Goal: Task Accomplishment & Management: Manage account settings

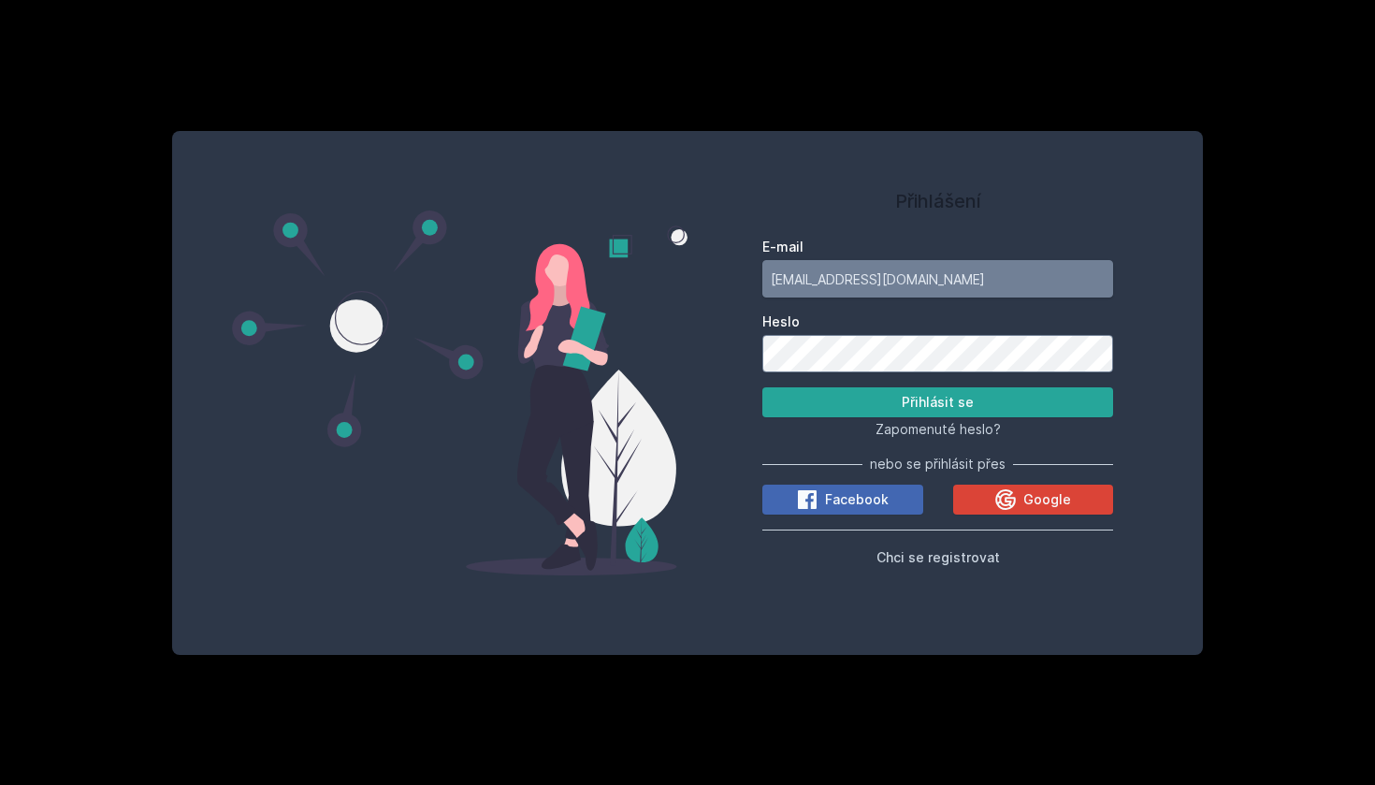
type input "[EMAIL_ADDRESS][DOMAIN_NAME]"
click at [937, 402] on button "Přihlásit se" at bounding box center [937, 402] width 351 height 30
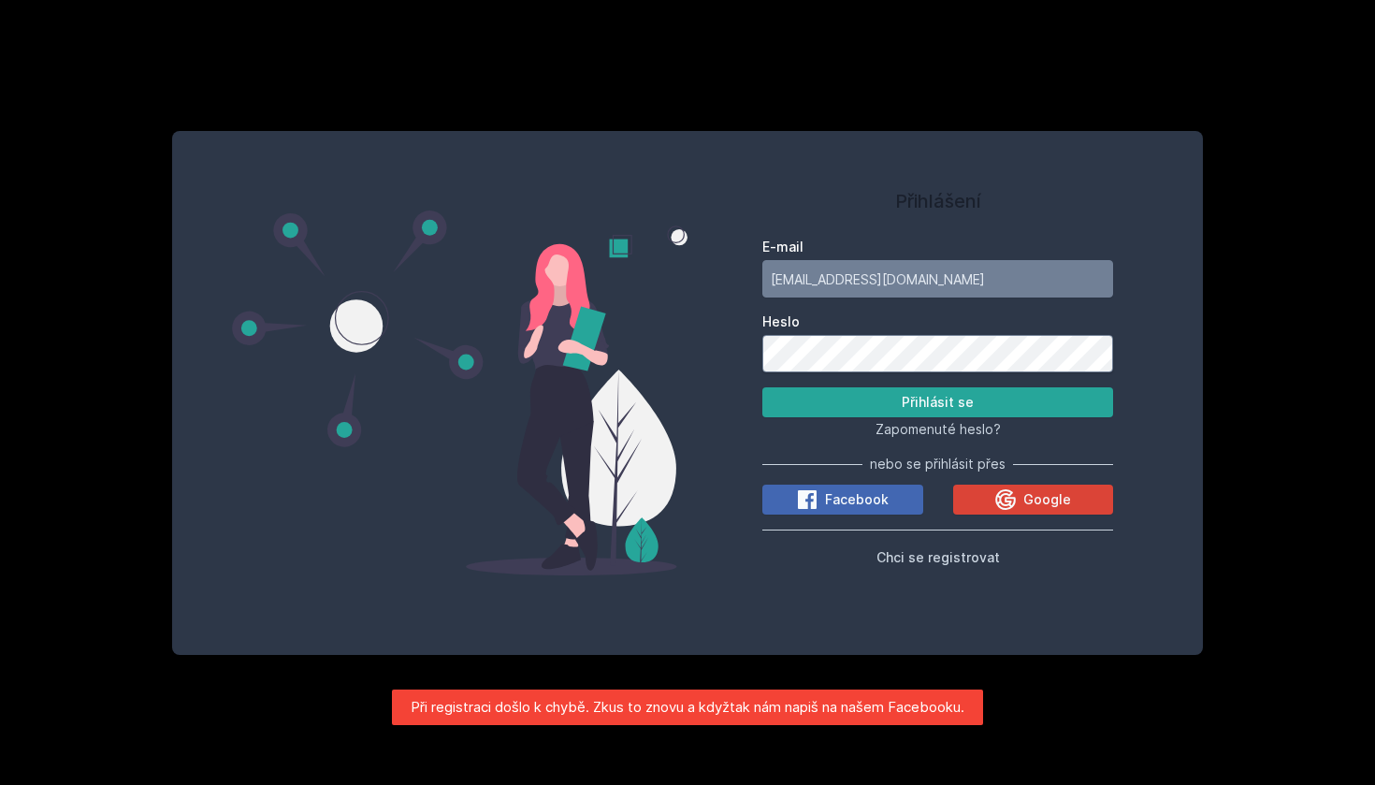
click at [937, 402] on button "Přihlásit se" at bounding box center [937, 402] width 351 height 30
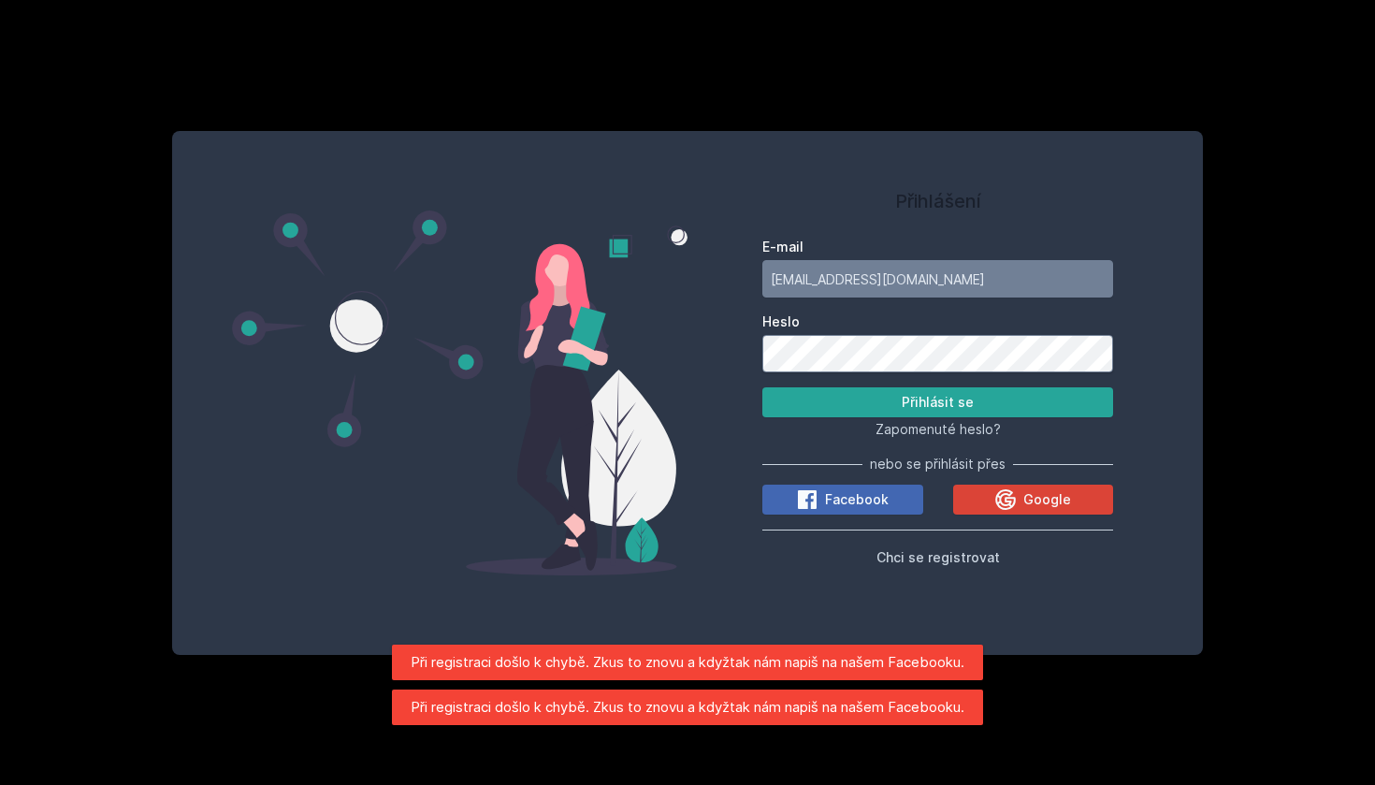
click at [735, 368] on div "Přihlášení E-mail [EMAIL_ADDRESS][DOMAIN_NAME] Heslo Přihlásit se Zapomenuté he…" at bounding box center [937, 392] width 500 height 479
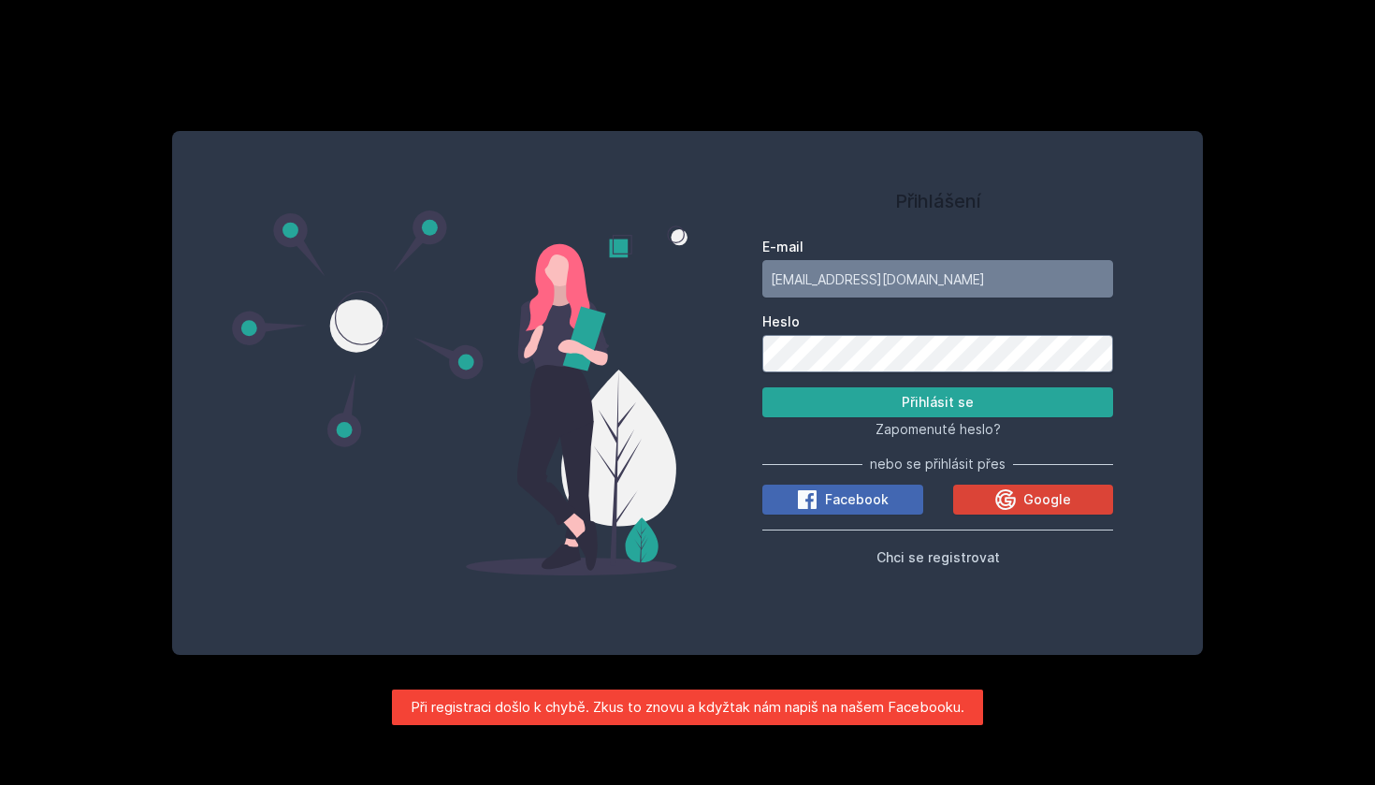
click at [735, 353] on div "Přihlášení E-mail [EMAIL_ADDRESS][DOMAIN_NAME] Heslo Přihlásit se Zapomenuté he…" at bounding box center [937, 392] width 500 height 479
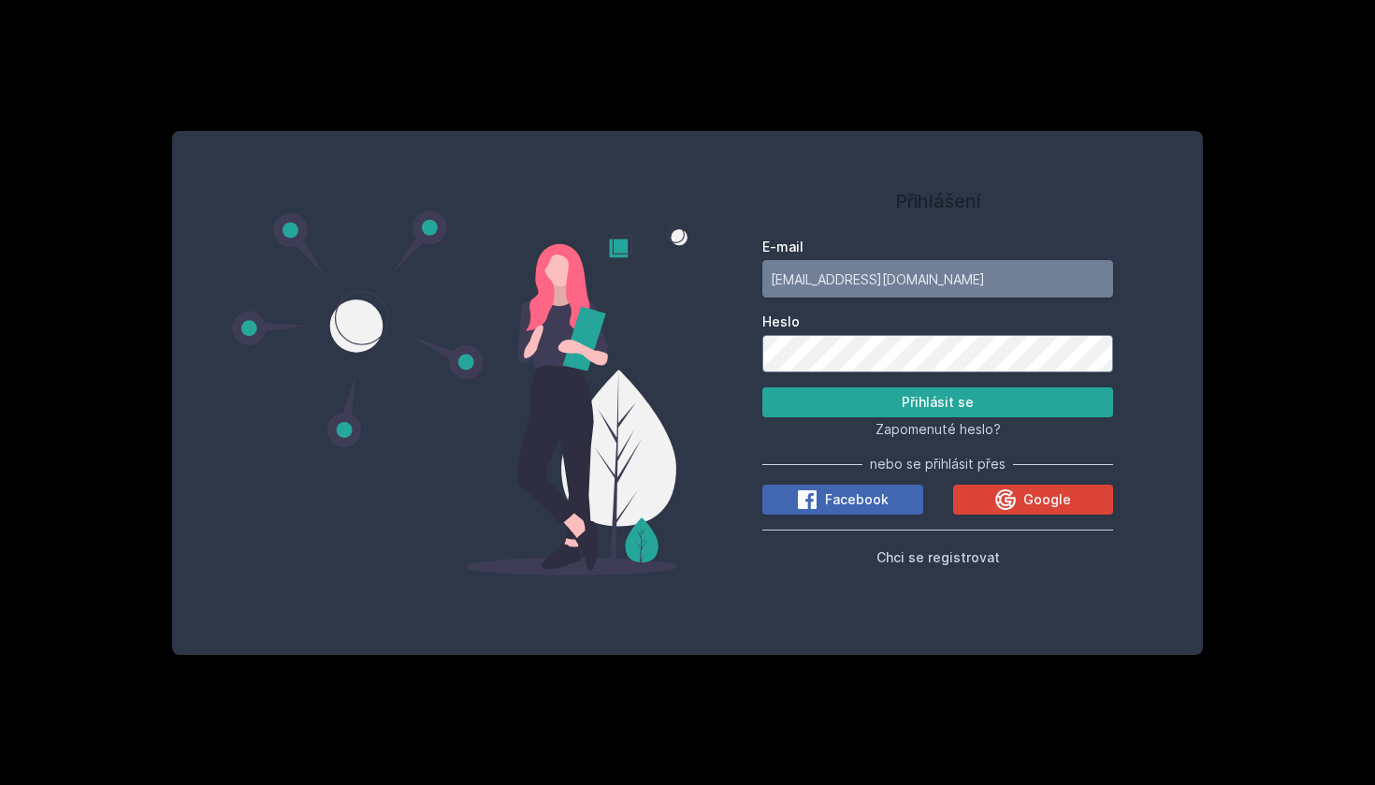
drag, startPoint x: 900, startPoint y: 273, endPoint x: 718, endPoint y: 275, distance: 181.5
click at [718, 275] on div "Přihlášení E-mail [EMAIL_ADDRESS][DOMAIN_NAME] Heslo Přihlásit se Zapomenuté he…" at bounding box center [937, 392] width 500 height 479
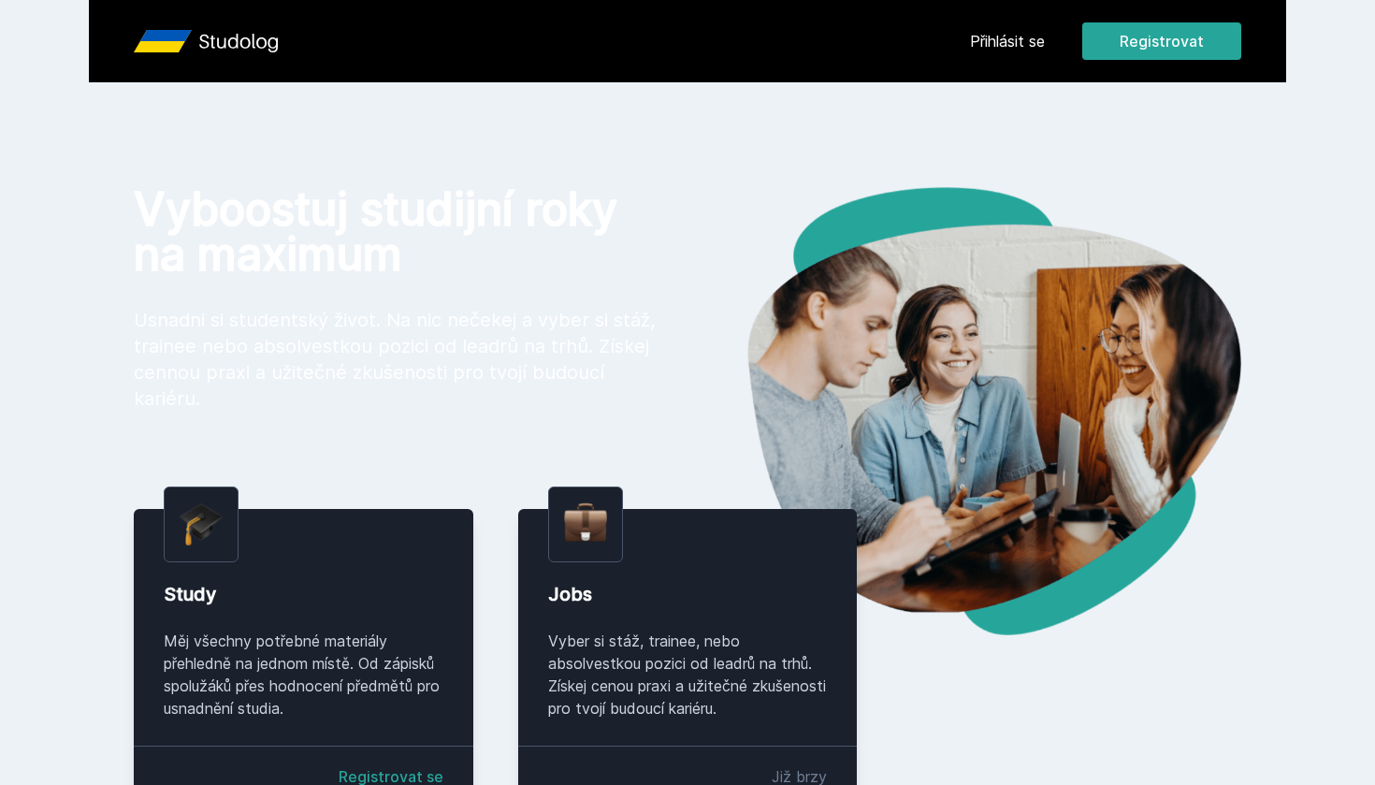
click at [1026, 51] on link "Přihlásit se" at bounding box center [1007, 41] width 75 height 22
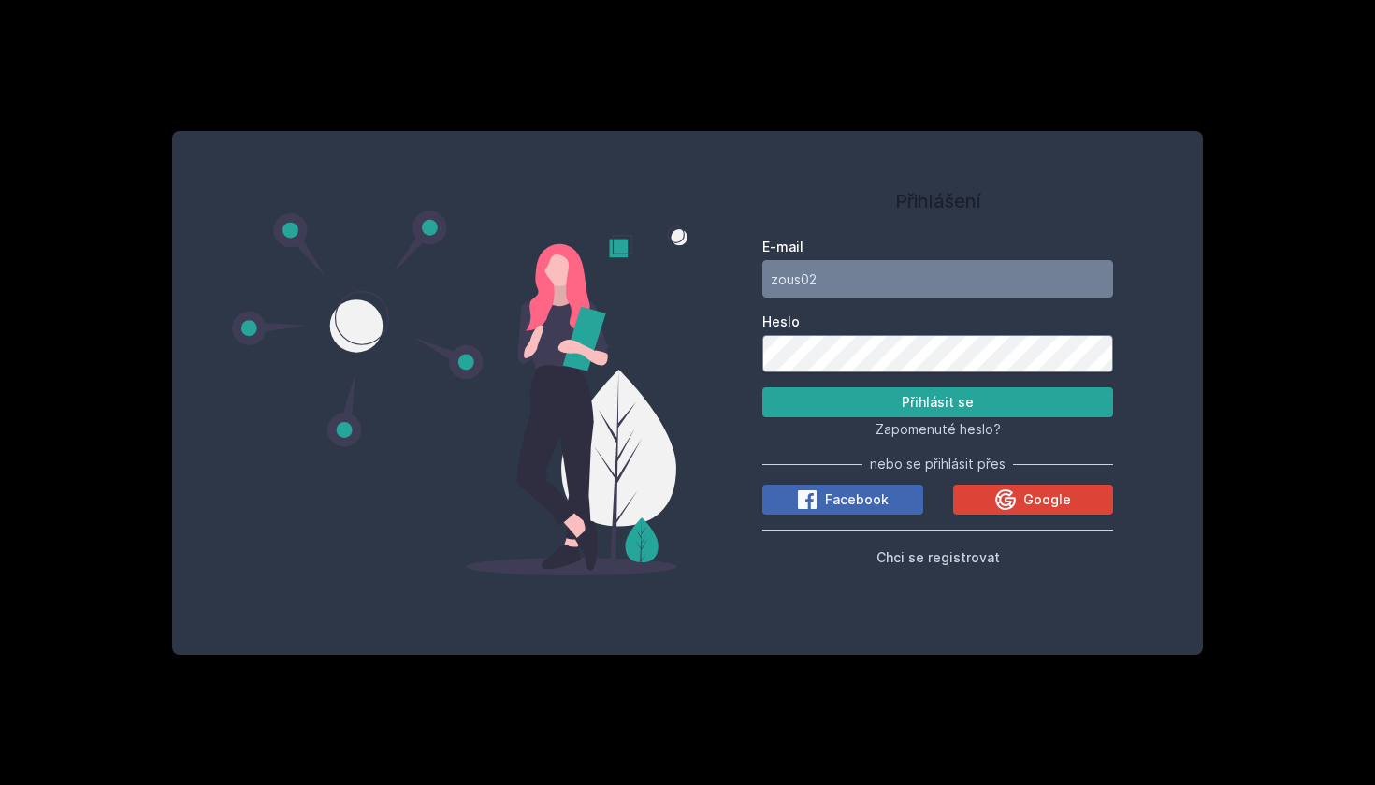
click at [937, 402] on button "Přihlásit se" at bounding box center [937, 402] width 351 height 30
click at [856, 398] on button "Přihlásit se" at bounding box center [937, 402] width 351 height 30
click at [893, 399] on button "Přihlásit se" at bounding box center [937, 402] width 351 height 30
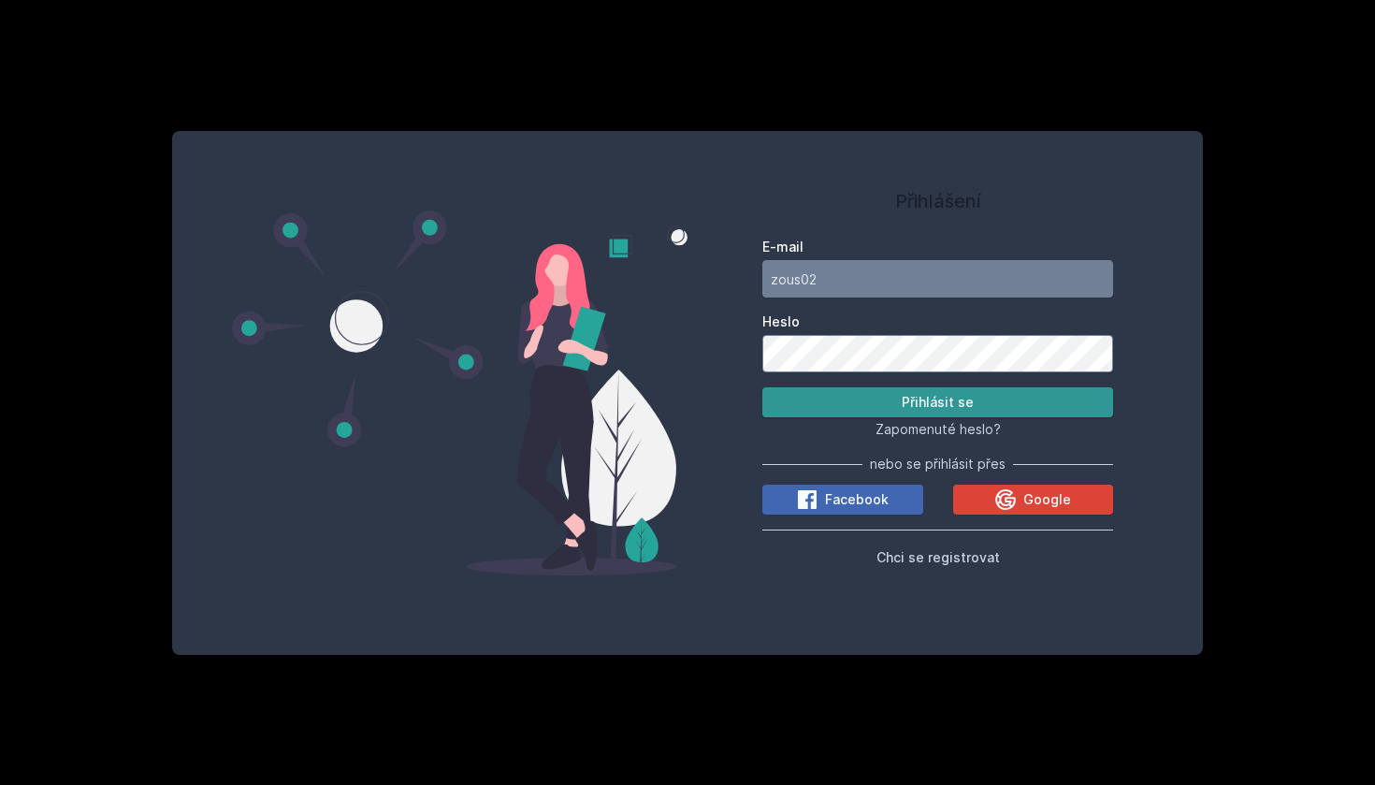
click at [893, 399] on button "Přihlásit se" at bounding box center [937, 402] width 351 height 30
click at [937, 402] on button "Přihlásit se" at bounding box center [937, 402] width 351 height 30
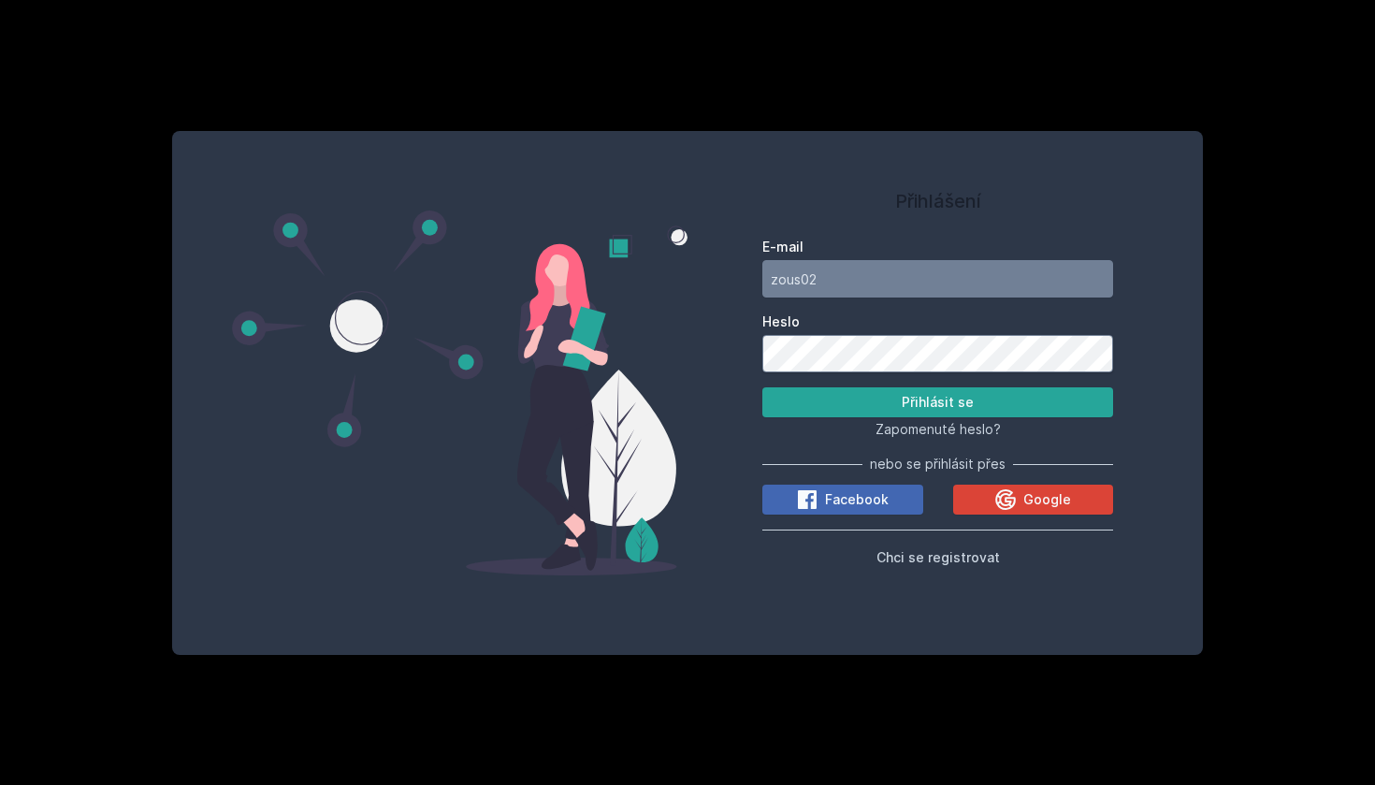
click at [937, 402] on button "Přihlásit se" at bounding box center [937, 402] width 351 height 30
click at [848, 285] on input "zous02" at bounding box center [937, 278] width 351 height 37
type input "[EMAIL_ADDRESS][DOMAIN_NAME]"
click at [937, 402] on button "Přihlásit se" at bounding box center [937, 402] width 351 height 30
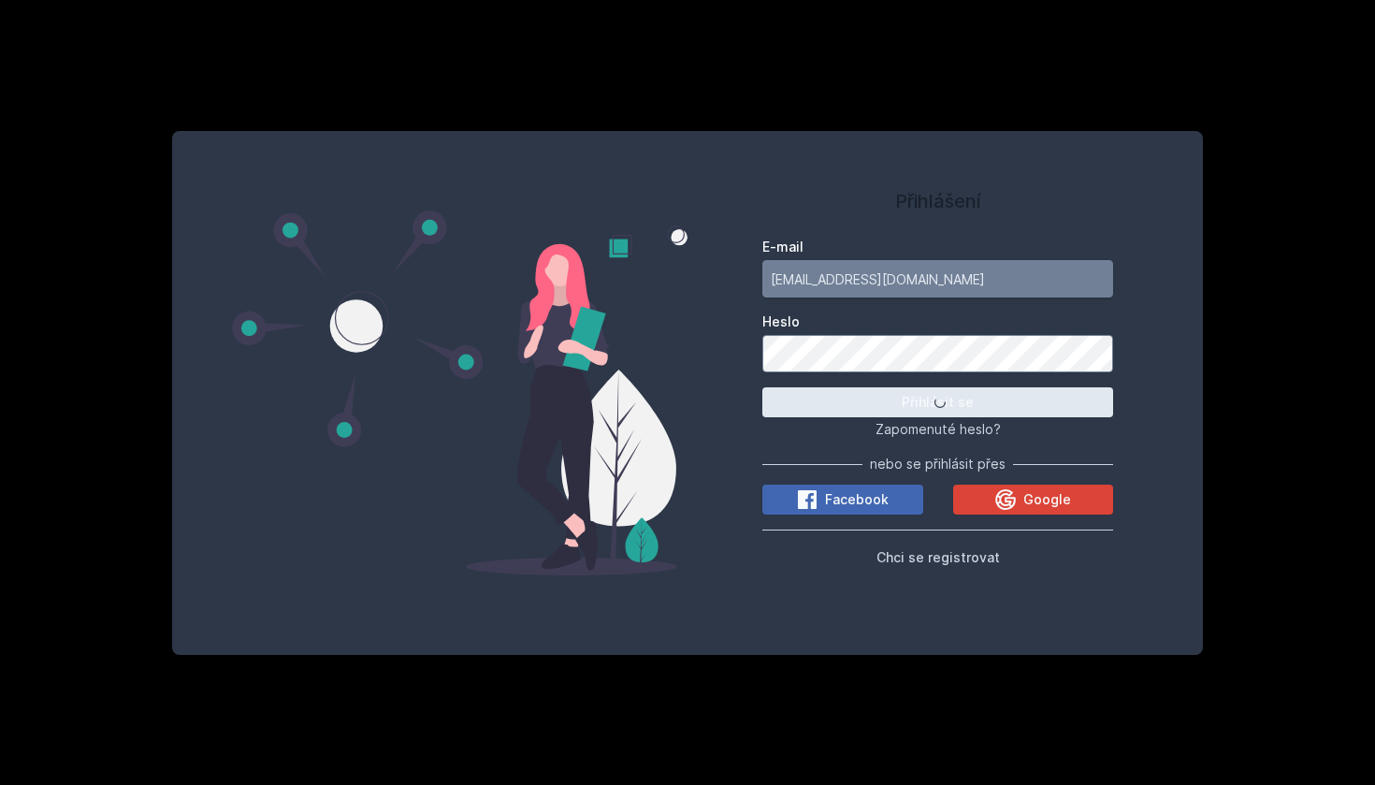
click at [937, 402] on button "Přihlásit se" at bounding box center [937, 402] width 351 height 30
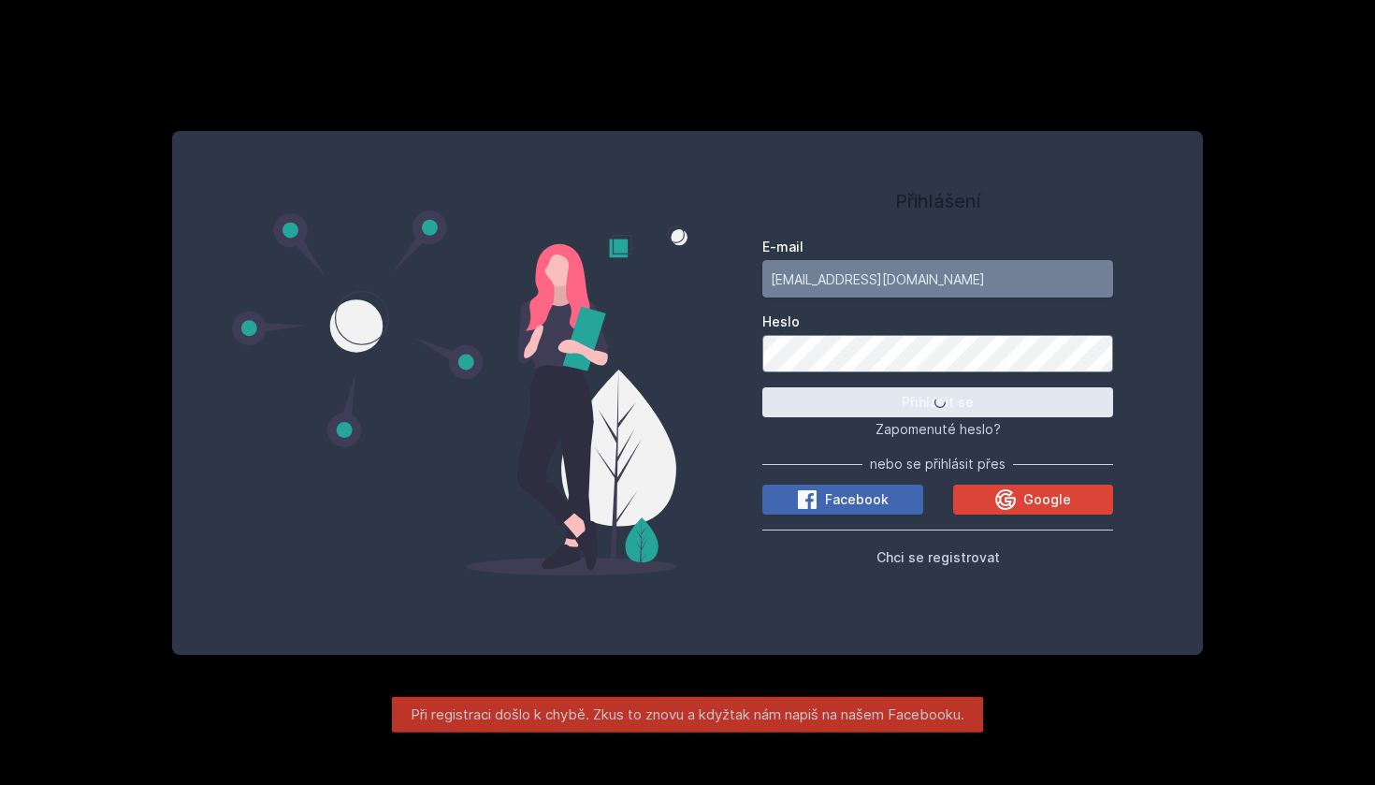
click at [937, 402] on button "Přihlásit se" at bounding box center [937, 402] width 351 height 30
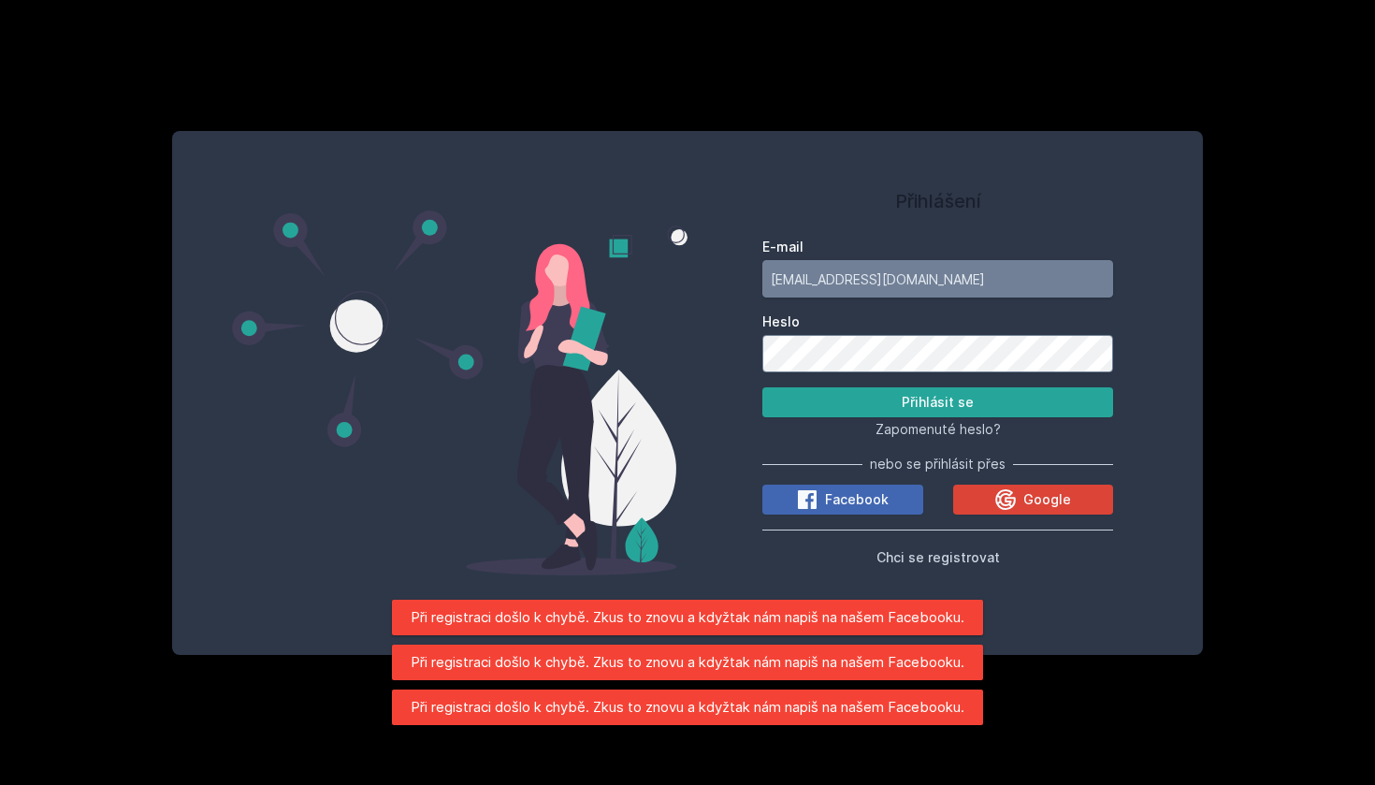
click at [937, 402] on button "Přihlásit se" at bounding box center [937, 402] width 351 height 30
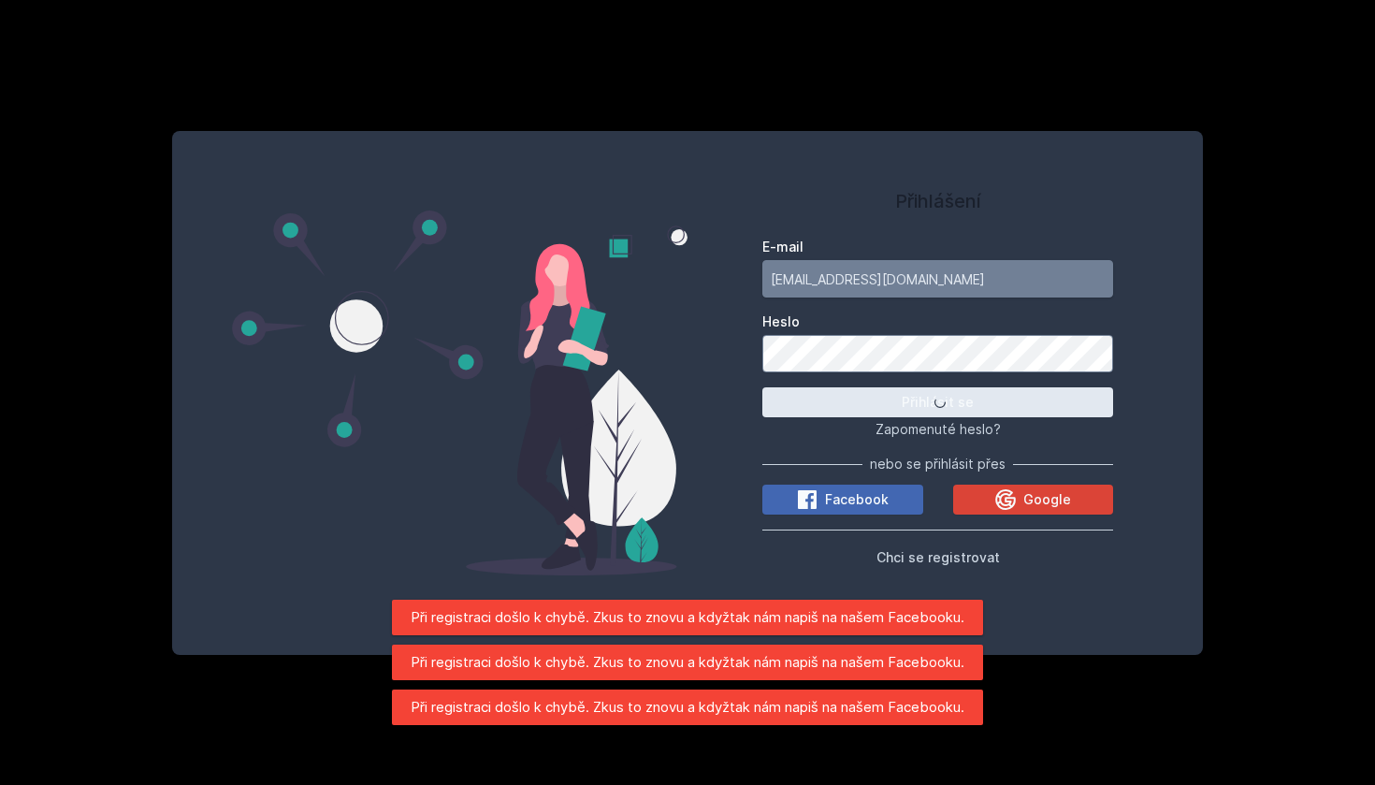
click at [937, 402] on button "Přihlásit se" at bounding box center [937, 402] width 351 height 30
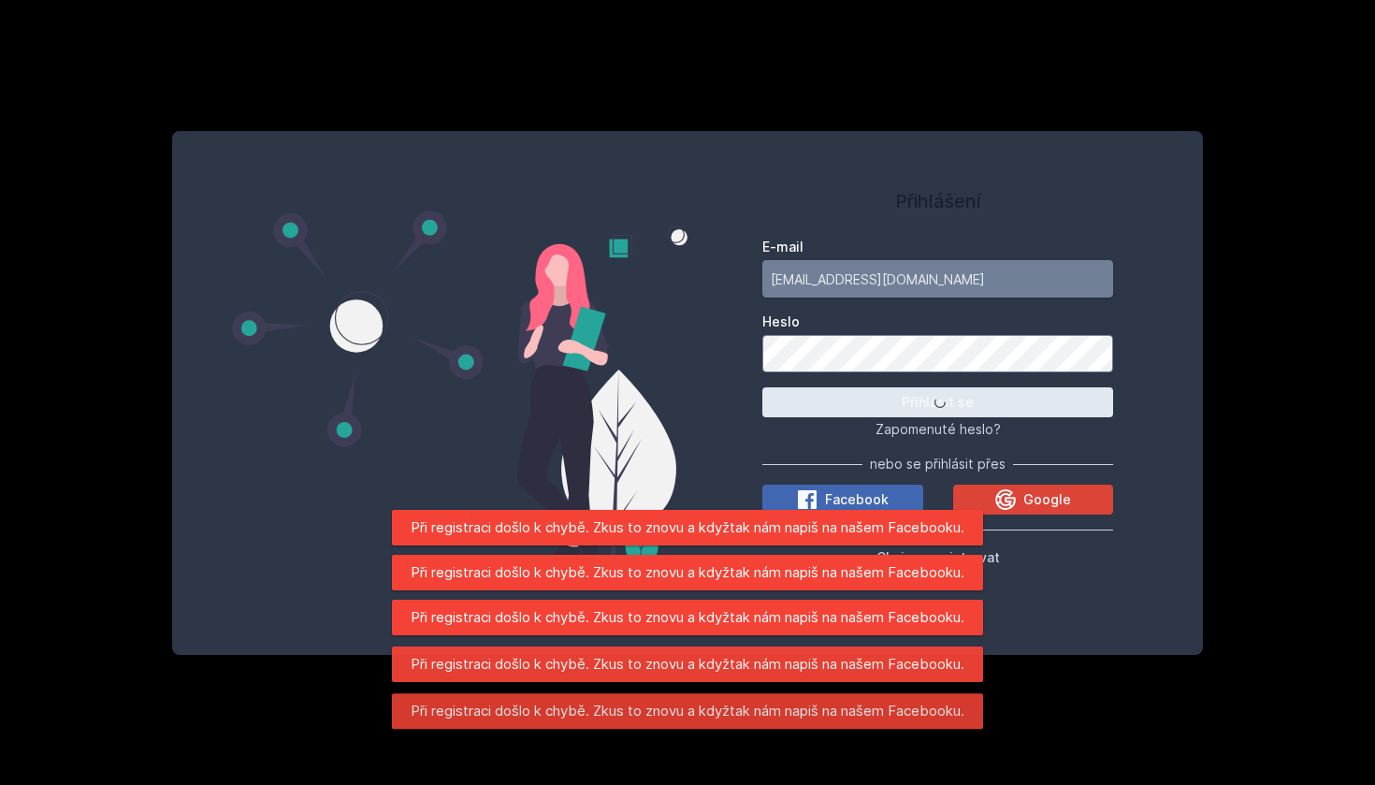
click at [937, 402] on button "Přihlásit se" at bounding box center [937, 402] width 351 height 30
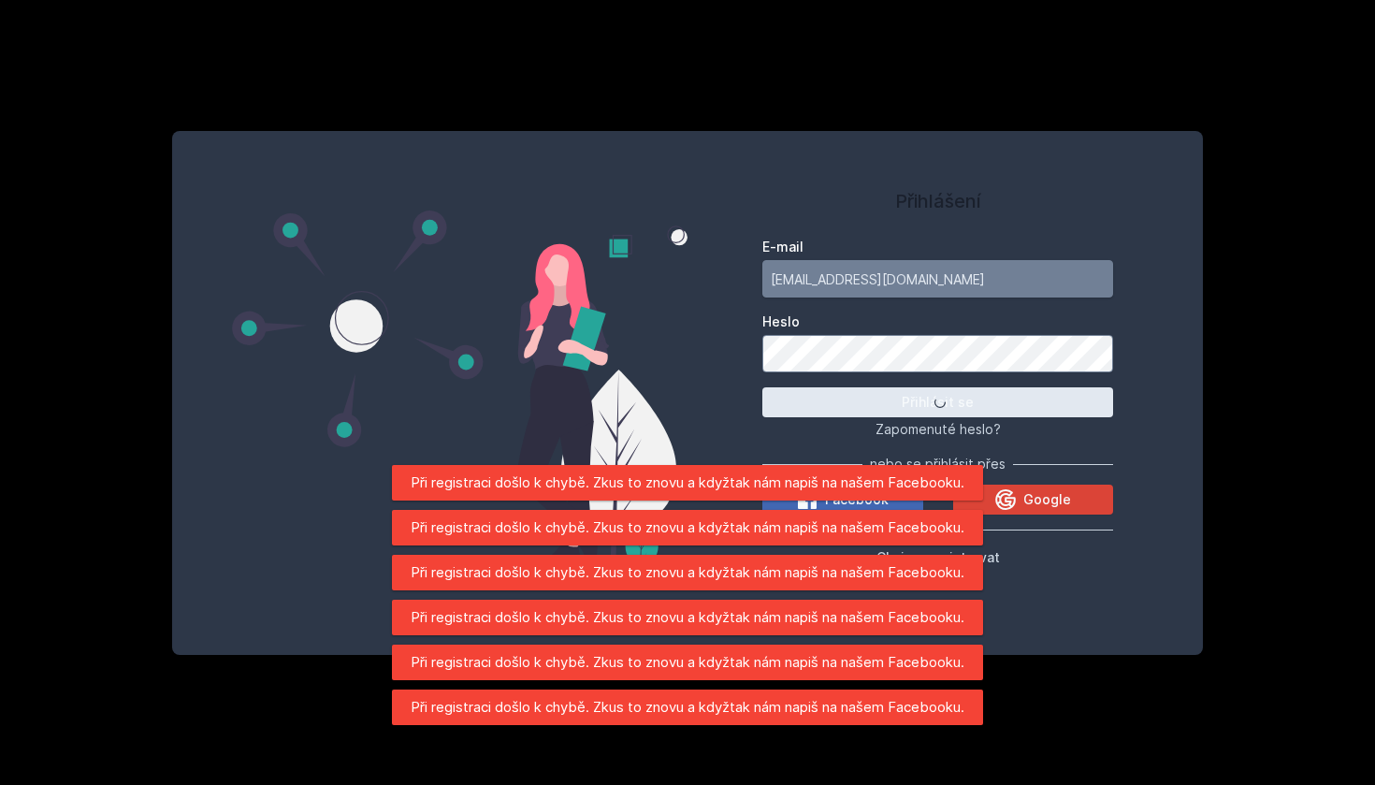
click at [937, 402] on button "Přihlásit se" at bounding box center [937, 402] width 351 height 30
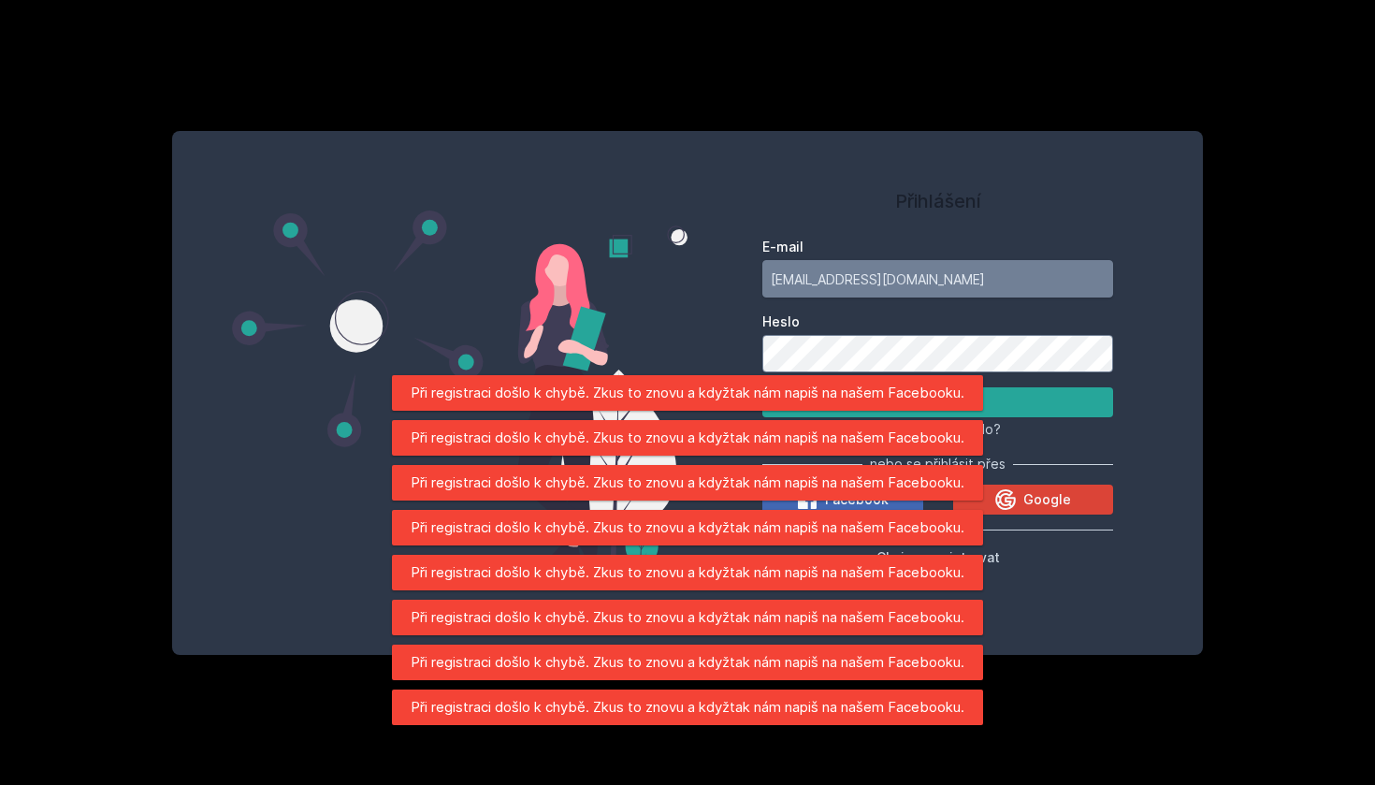
click at [937, 402] on button "Přihlásit se" at bounding box center [937, 402] width 351 height 30
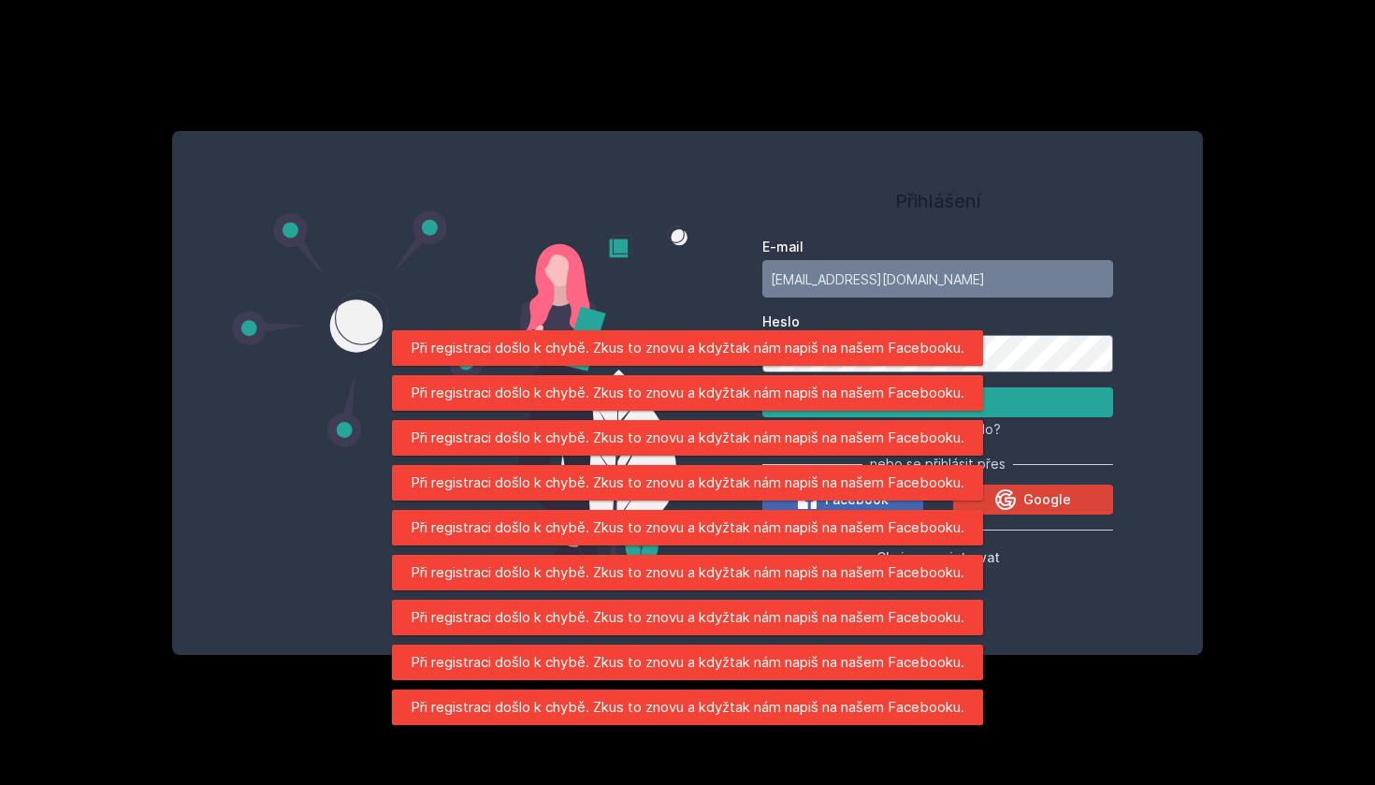
click at [1091, 317] on label "Heslo" at bounding box center [937, 321] width 351 height 19
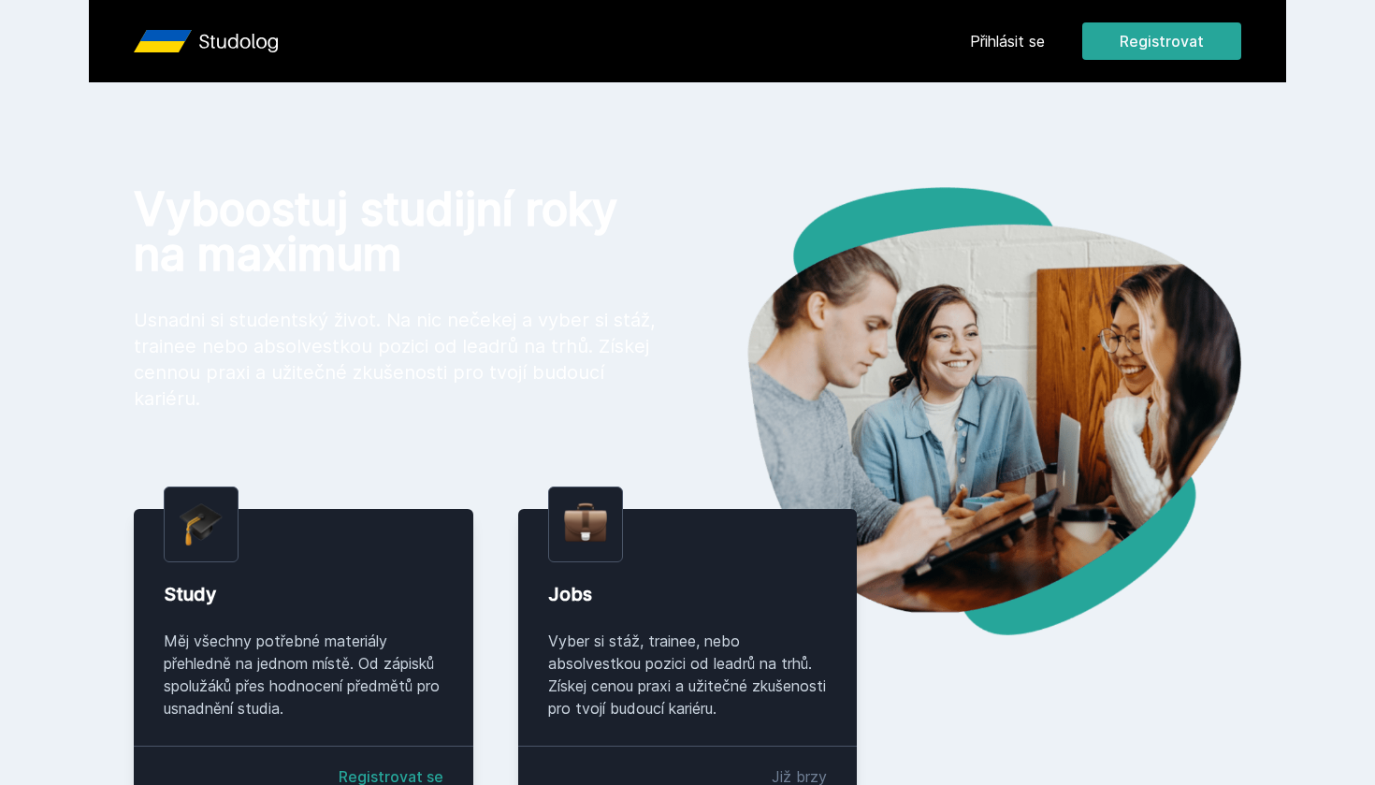
click at [991, 44] on link "Přihlásit se" at bounding box center [1007, 41] width 75 height 22
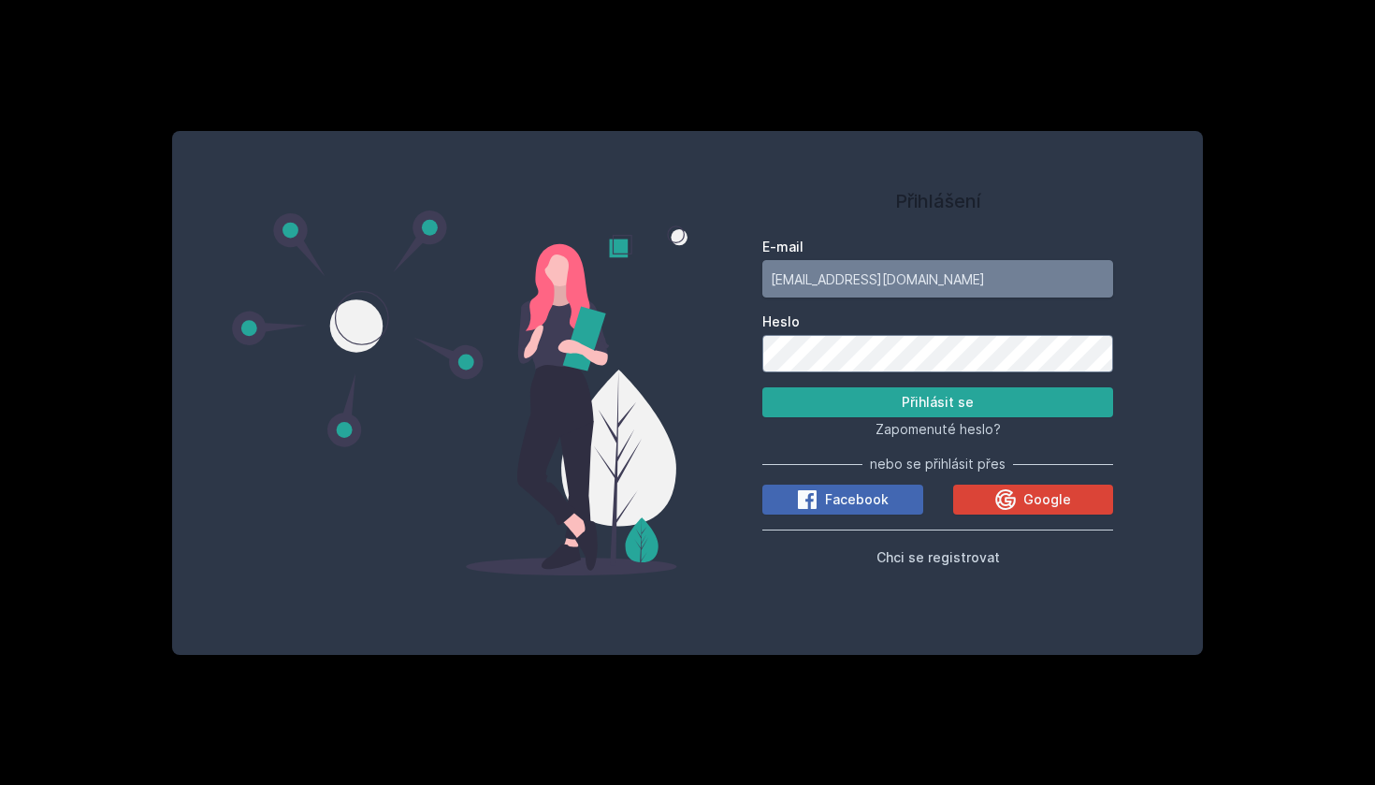
type input "[EMAIL_ADDRESS][DOMAIN_NAME]"
click at [937, 402] on button "Přihlásit se" at bounding box center [937, 402] width 351 height 30
